Goal: Check status: Check status

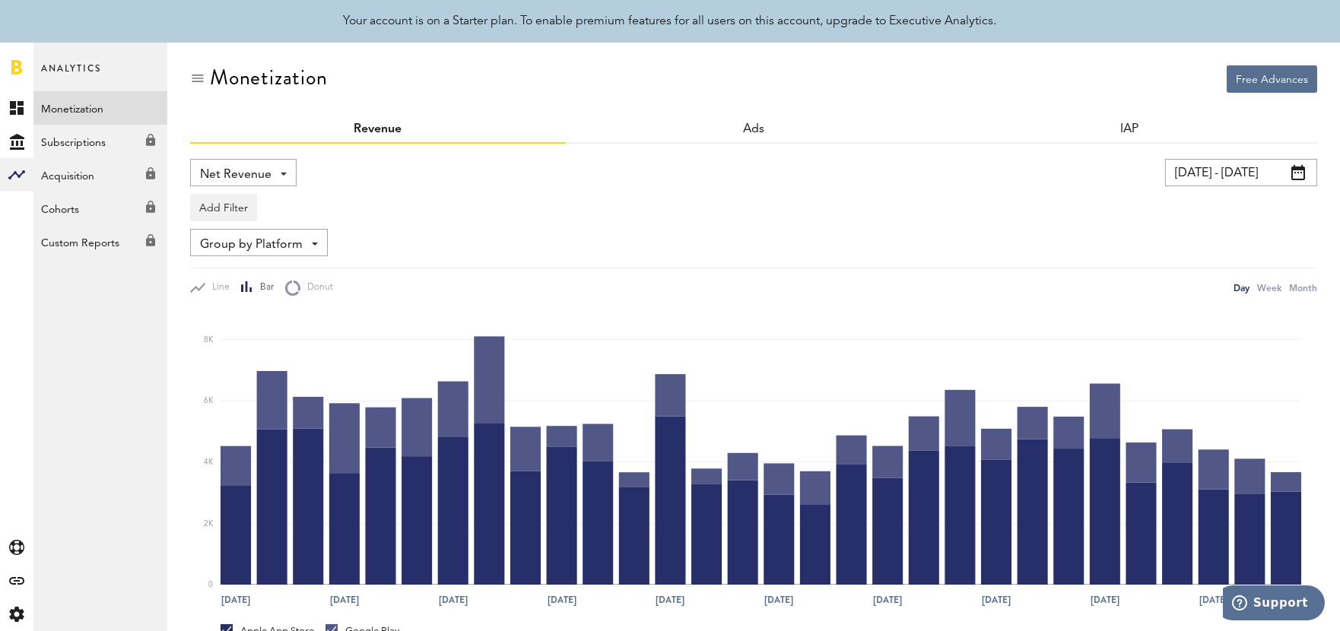
click at [1296, 173] on span at bounding box center [1298, 172] width 14 height 15
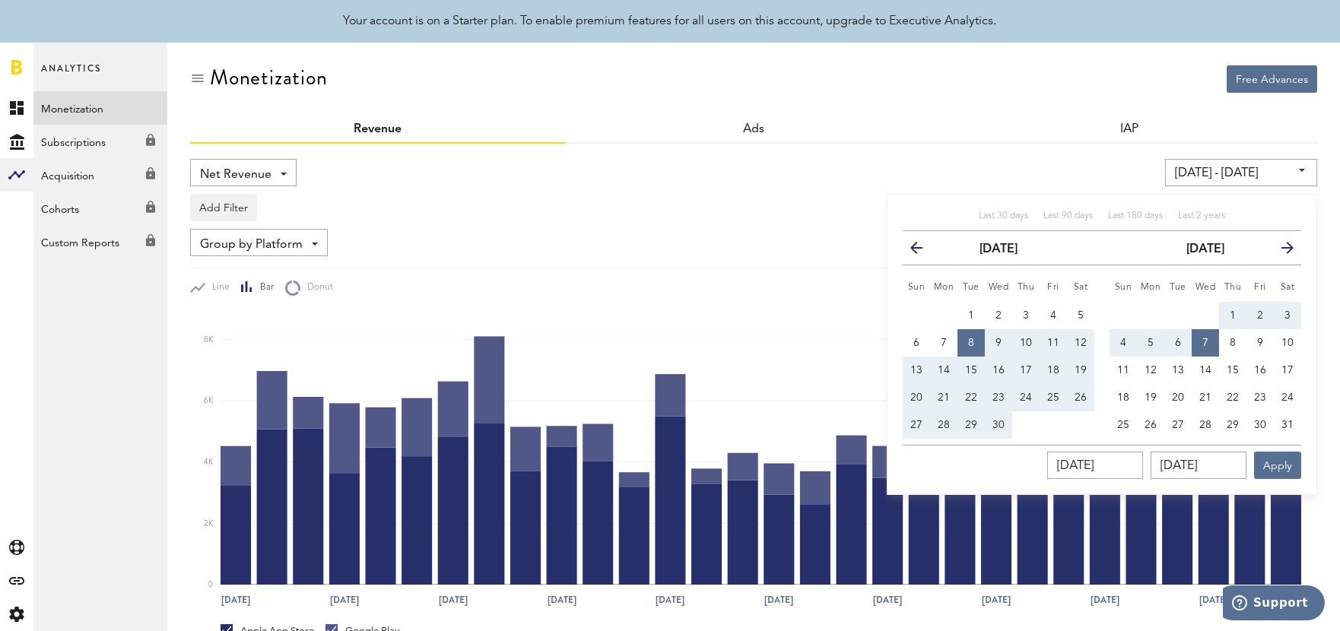
click at [1282, 251] on icon "button" at bounding box center [1282, 251] width 0 height 0
click at [1180, 315] on span "1" at bounding box center [1178, 315] width 6 height 11
type input "[DATE] - [DATE]"
type input "[DATE]"
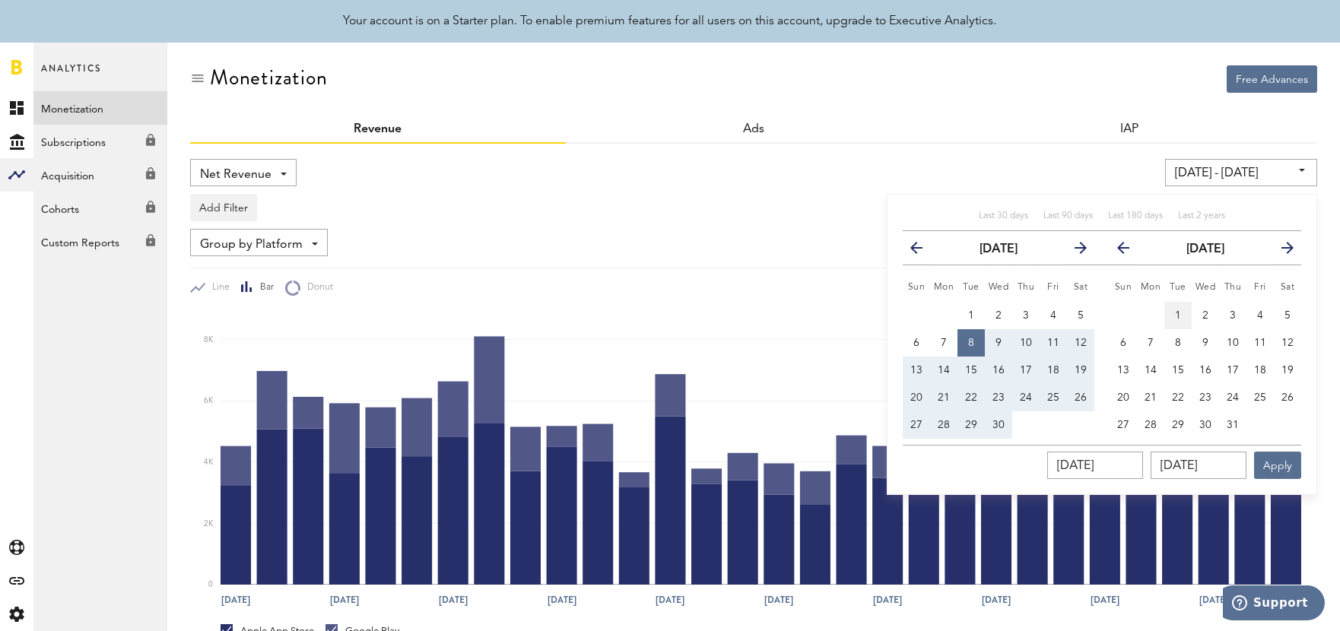
type input "[DATE]"
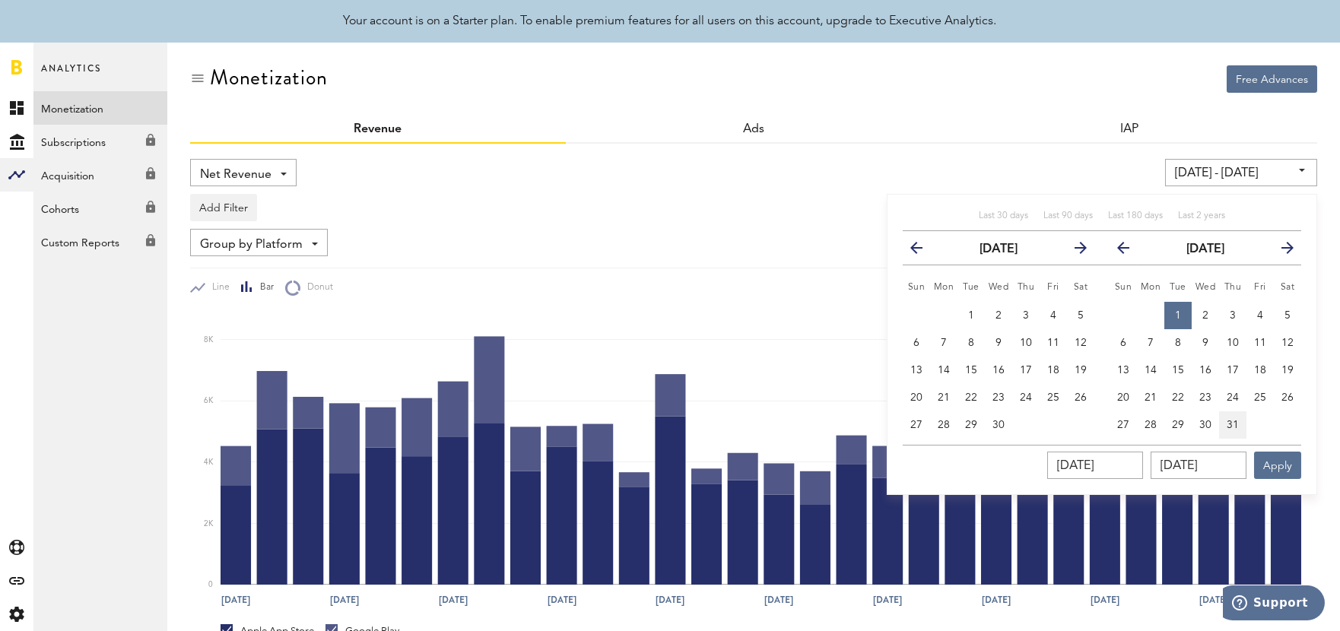
click at [1237, 424] on span "31" at bounding box center [1233, 425] width 12 height 11
type input "[DATE] - [DATE]"
type input "[DATE]"
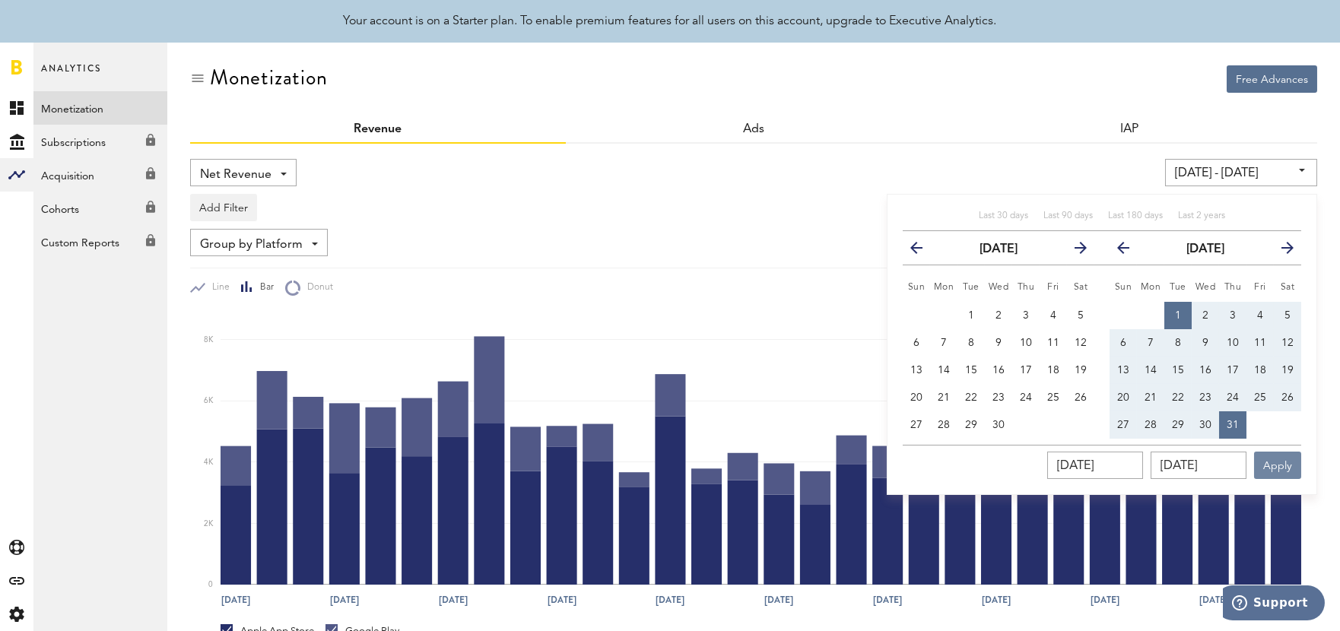
click at [1280, 460] on button "Apply" at bounding box center [1277, 465] width 47 height 27
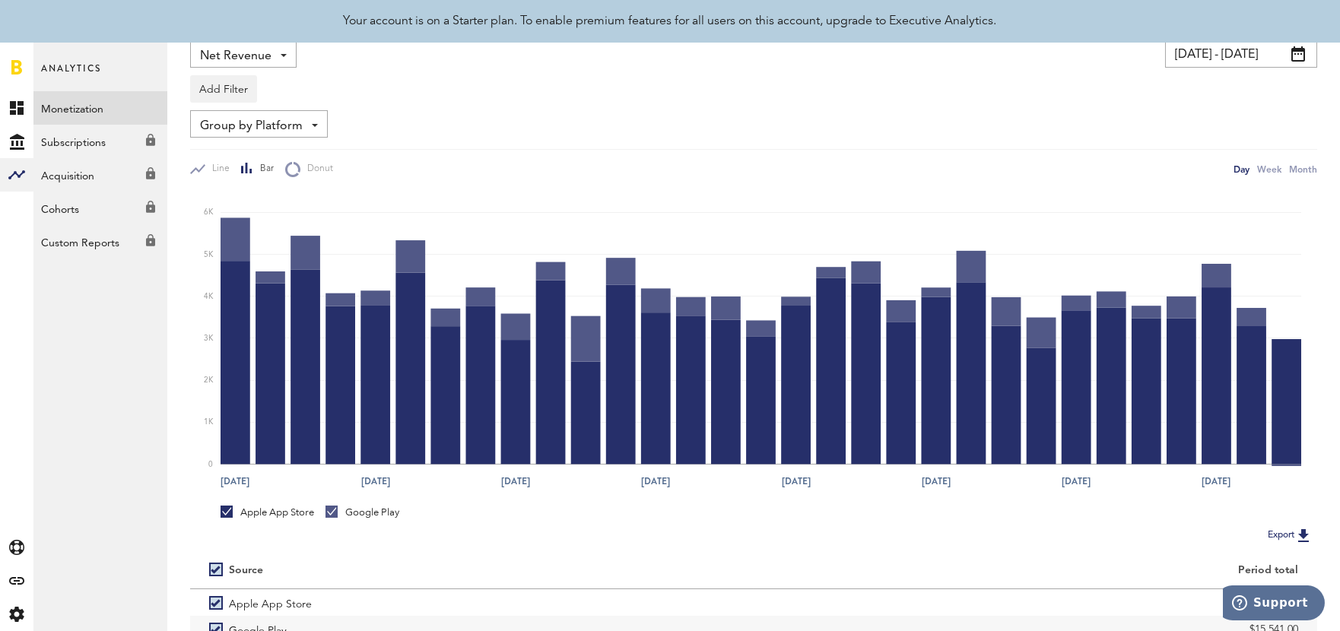
scroll to position [214, 0]
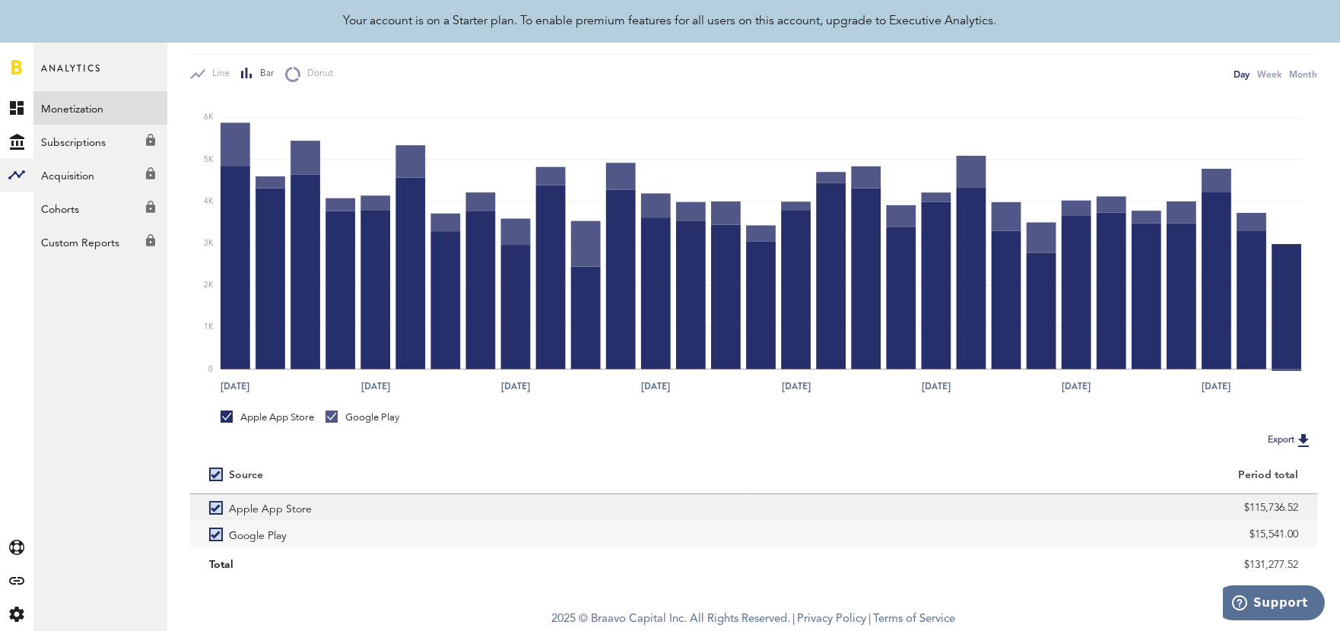
drag, startPoint x: 1249, startPoint y: 510, endPoint x: 1299, endPoint y: 508, distance: 50.2
click at [1299, 508] on div "$115,736.52" at bounding box center [1036, 507] width 564 height 27
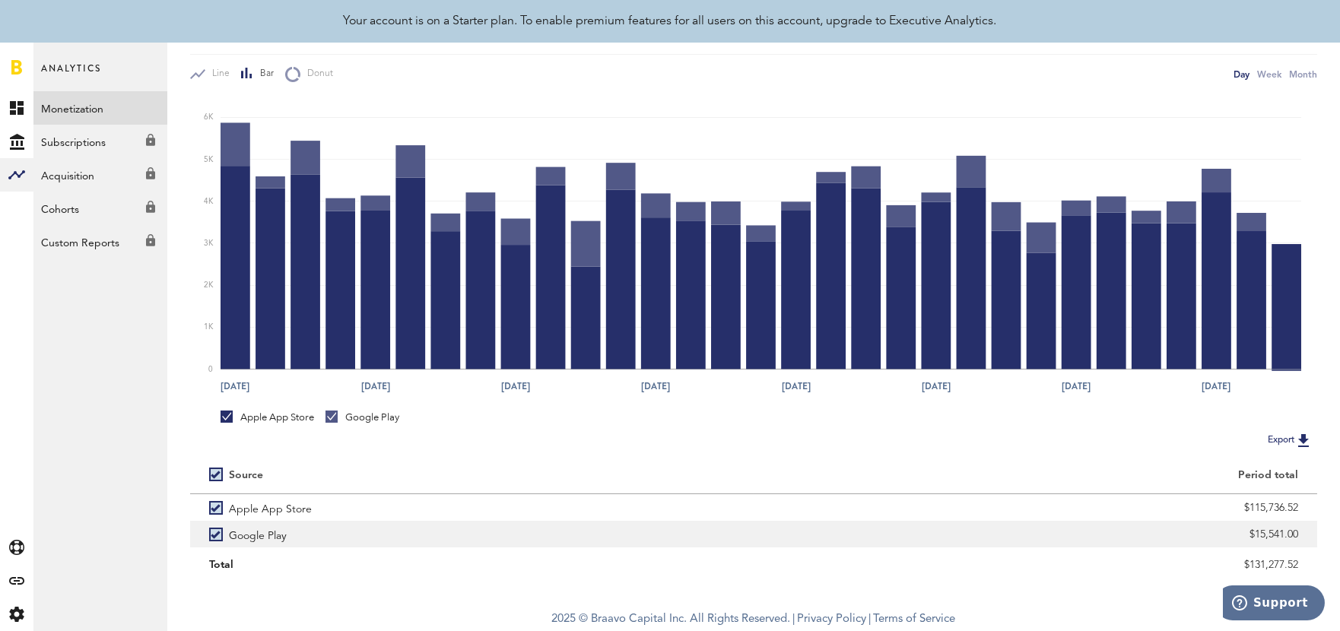
copy div "115,736.52"
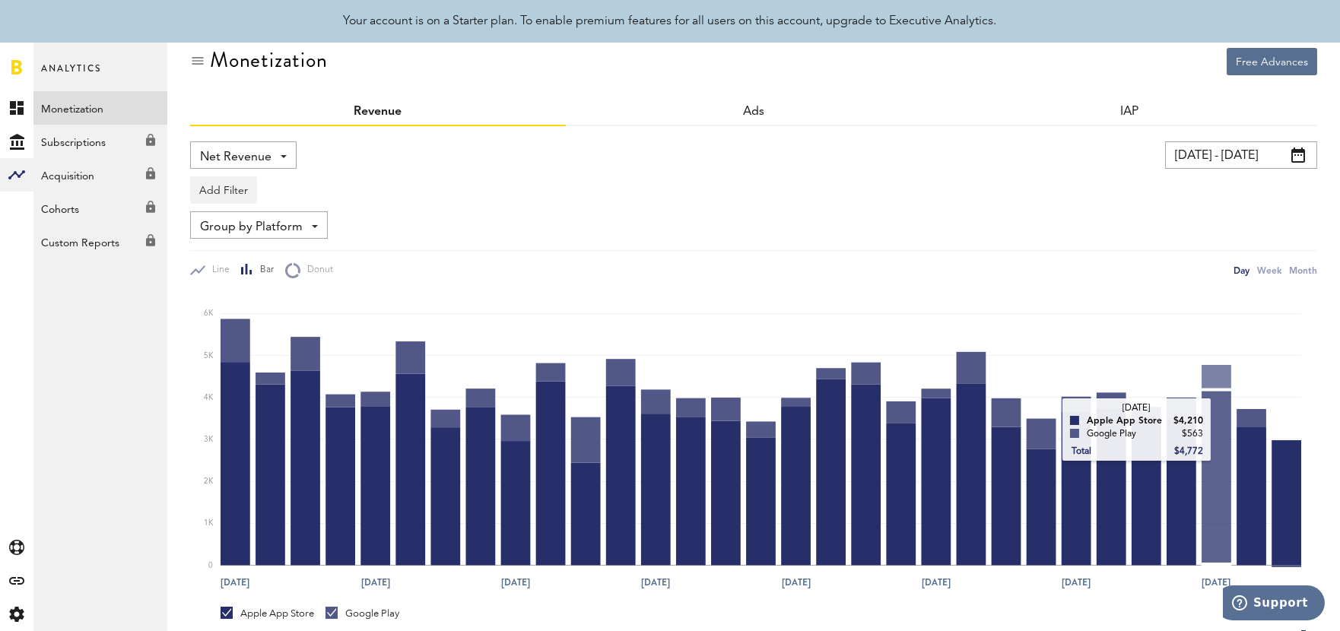
scroll to position [0, 0]
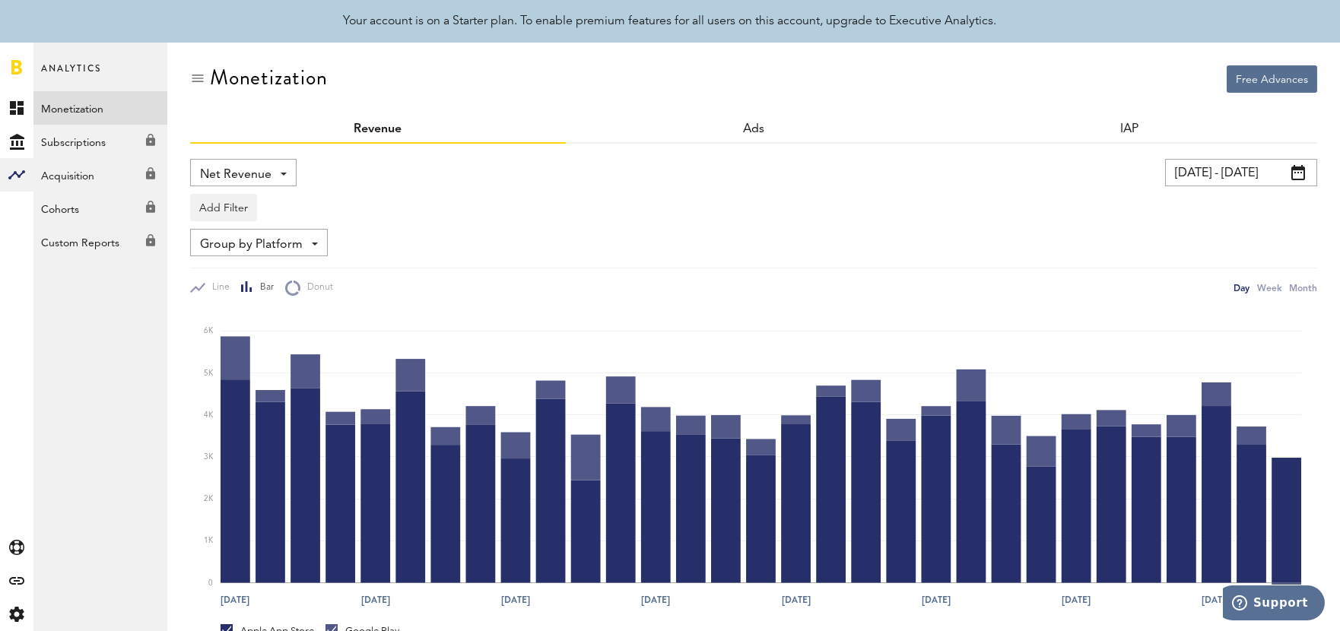
click at [1257, 180] on input "[DATE] - [DATE]" at bounding box center [1241, 172] width 152 height 27
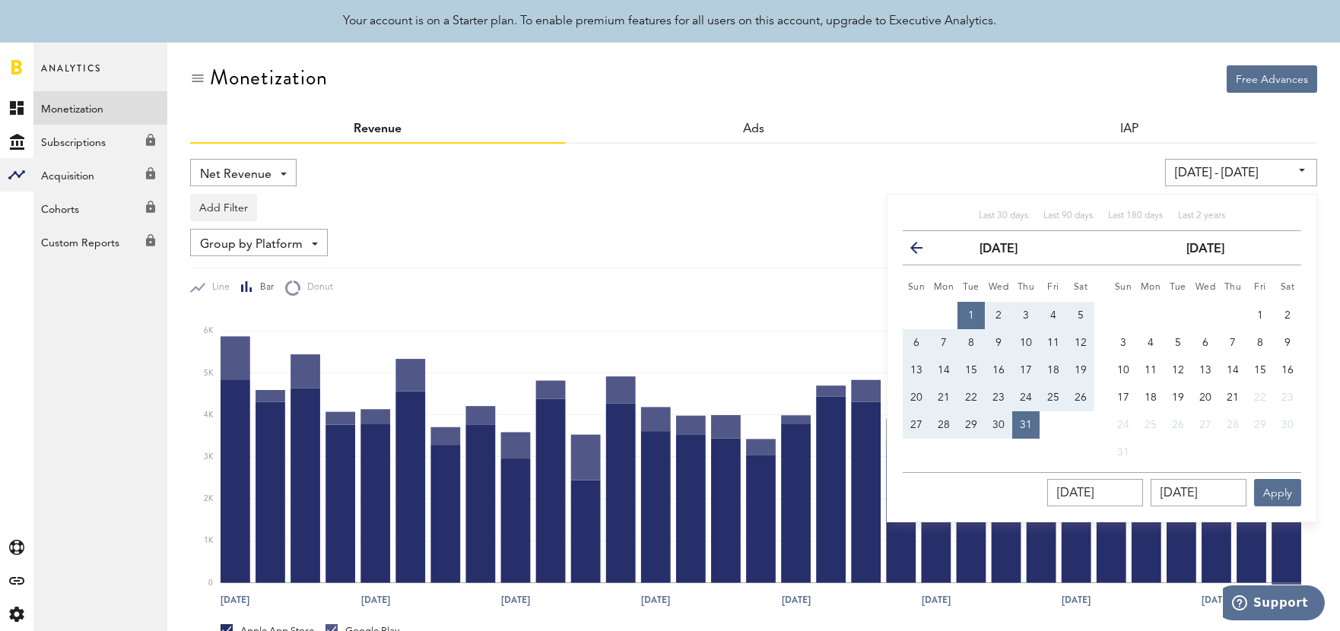
click at [923, 251] on icon "button" at bounding box center [923, 251] width 0 height 0
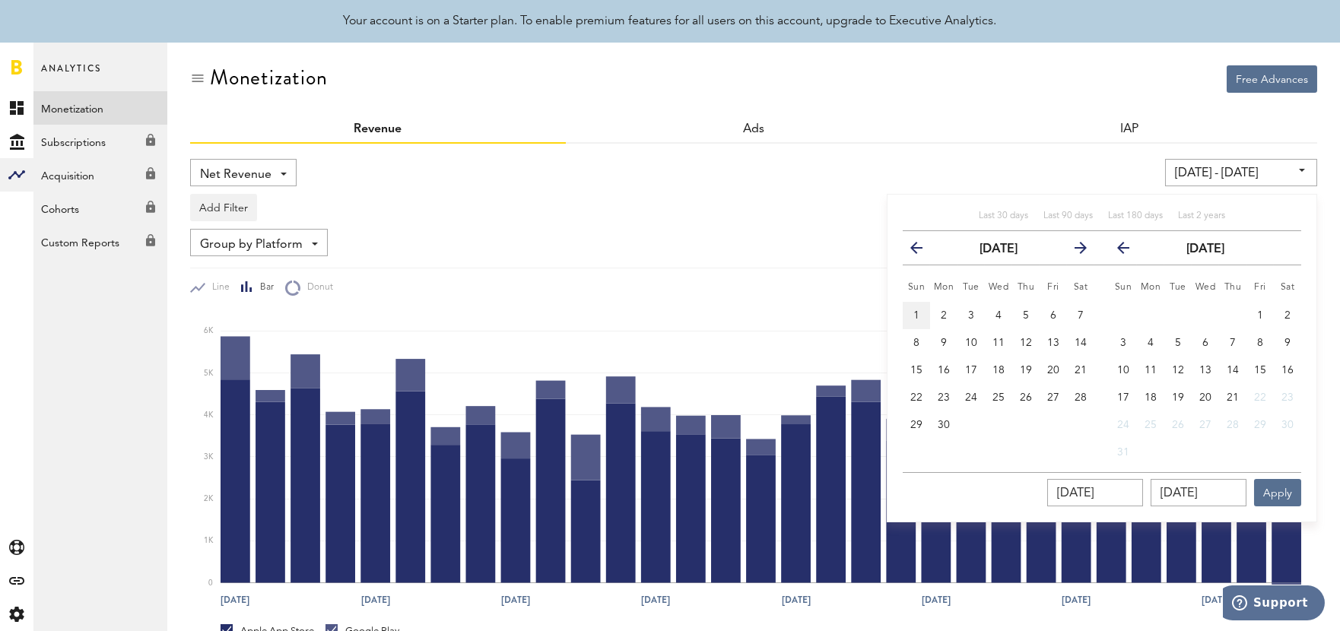
click at [924, 311] on button "1" at bounding box center [916, 315] width 27 height 27
type input "[DATE] - [DATE]"
type input "[DATE]"
click at [955, 435] on button "30" at bounding box center [943, 424] width 27 height 27
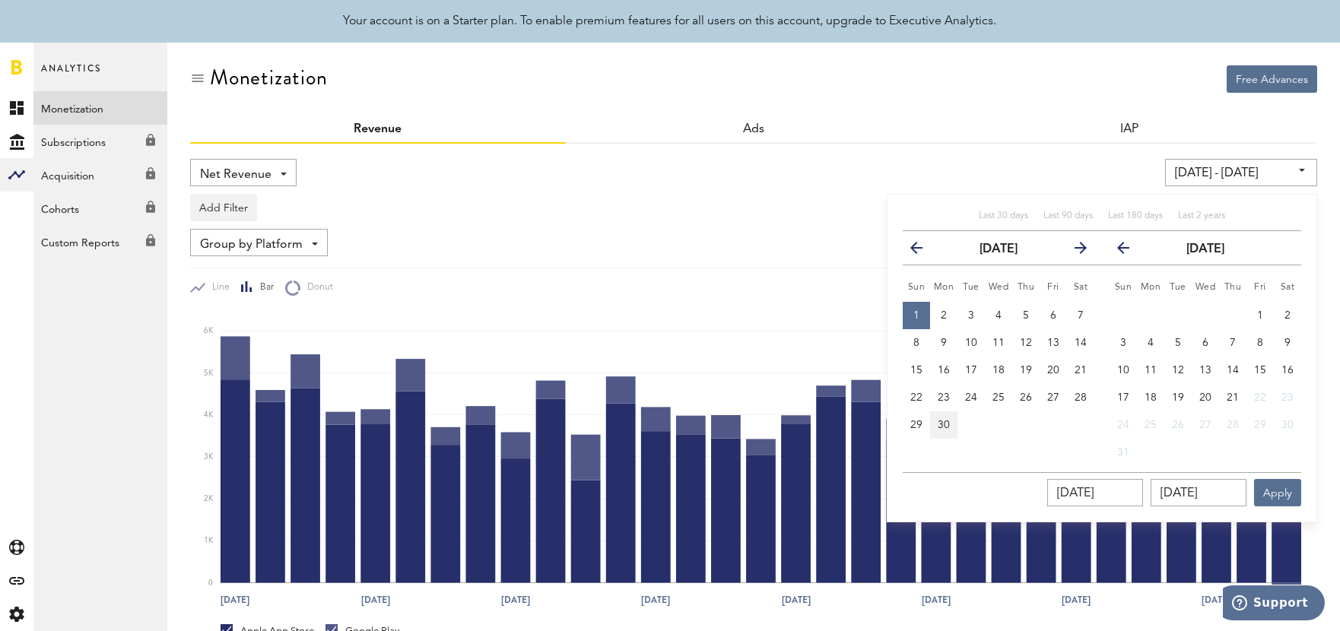
type input "[DATE] - [DATE]"
type input "[DATE]"
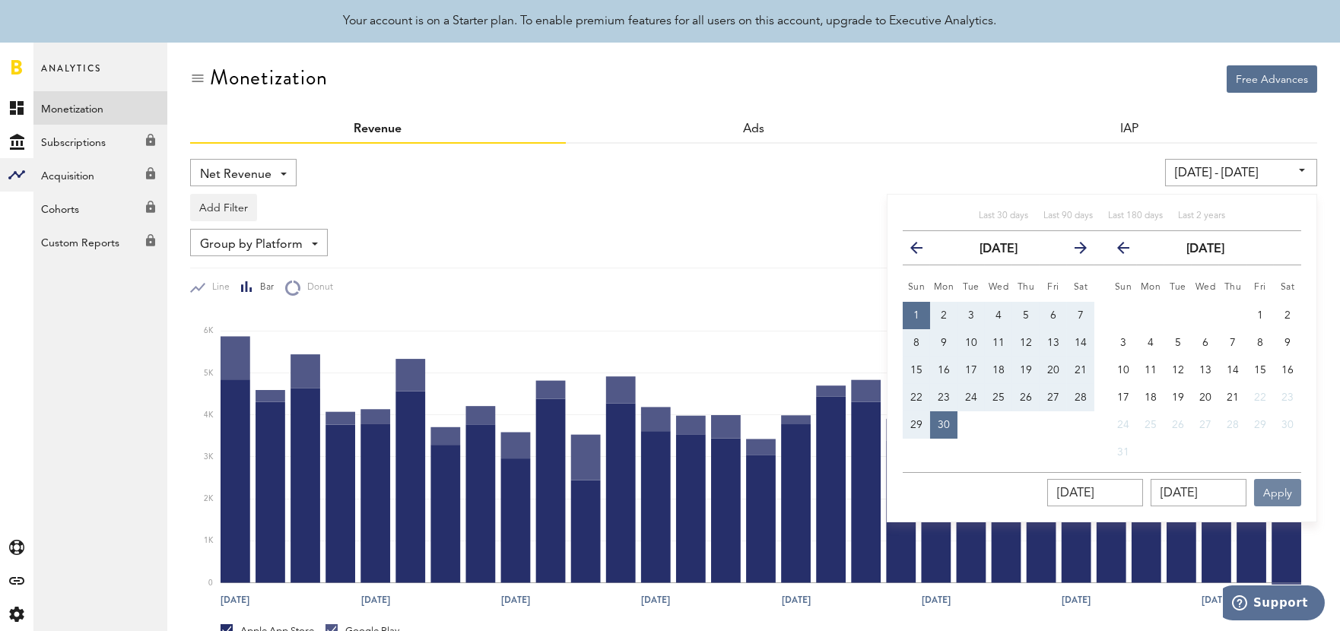
click at [1272, 497] on button "Apply" at bounding box center [1277, 492] width 47 height 27
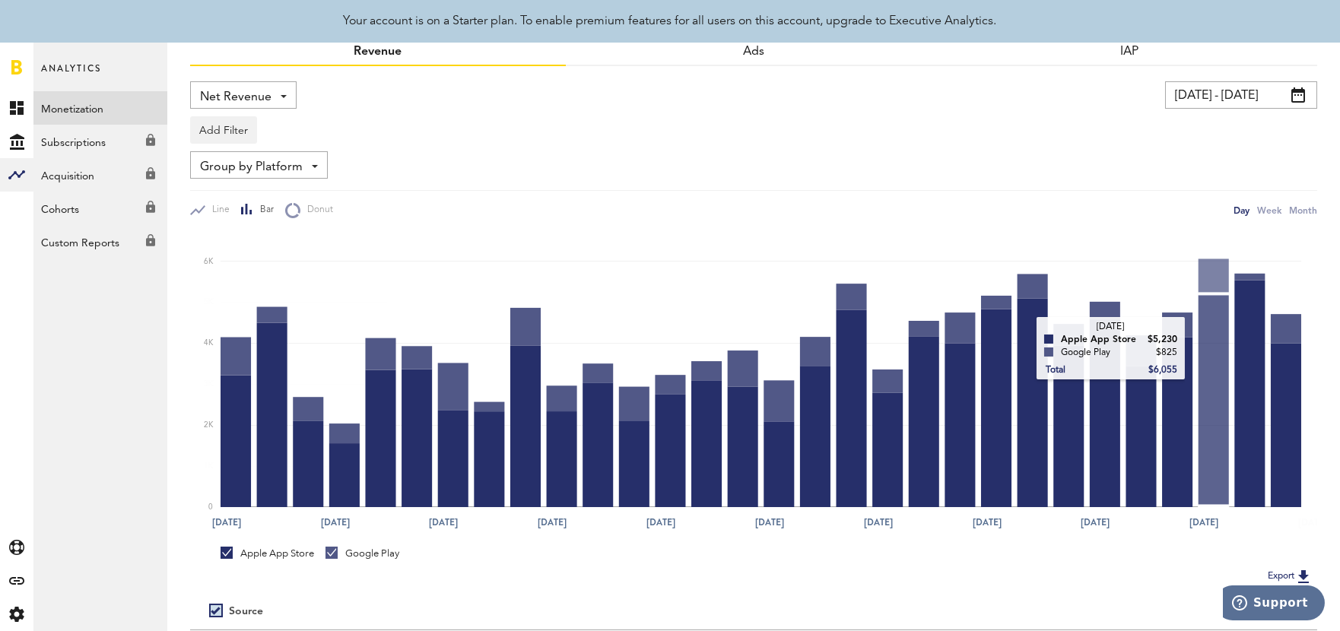
scroll to position [214, 0]
